Goal: Find specific page/section: Find specific page/section

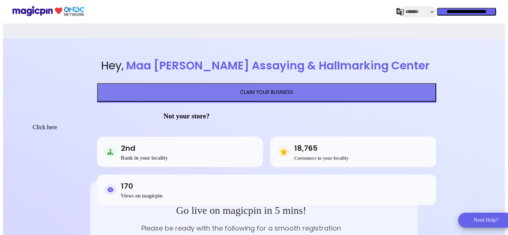
select select "*******"
click at [57, 124] on span "Click here" at bounding box center [45, 127] width 25 height 6
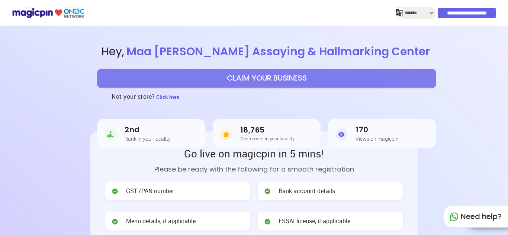
select select "*******"
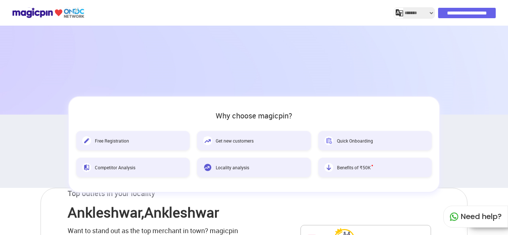
scroll to position [225, 0]
